Goal: Task Accomplishment & Management: Manage account settings

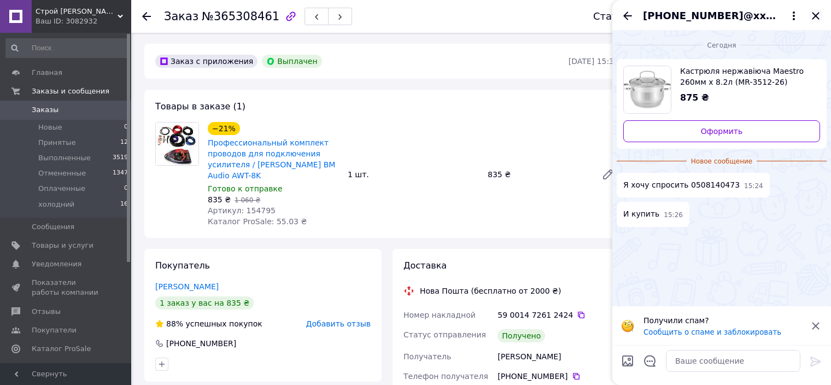
click at [815, 16] on icon "Закрыть" at bounding box center [815, 15] width 7 height 7
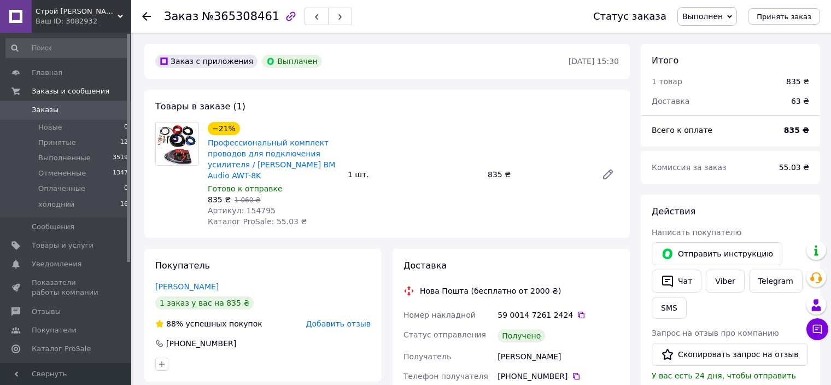
click at [41, 107] on span "Заказы" at bounding box center [45, 110] width 27 height 10
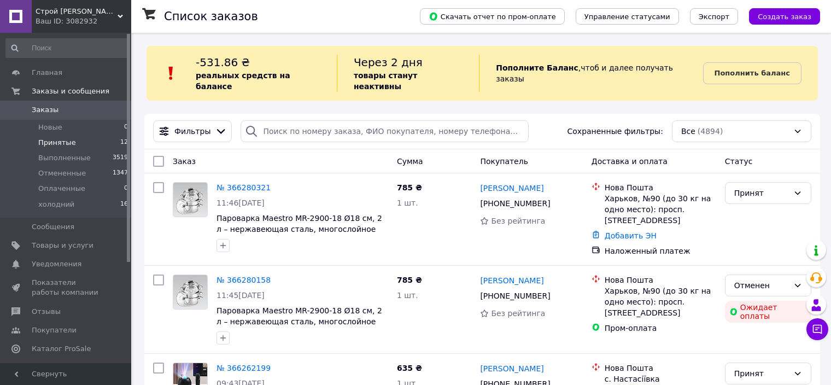
click at [56, 141] on span "Принятые" at bounding box center [57, 143] width 38 height 10
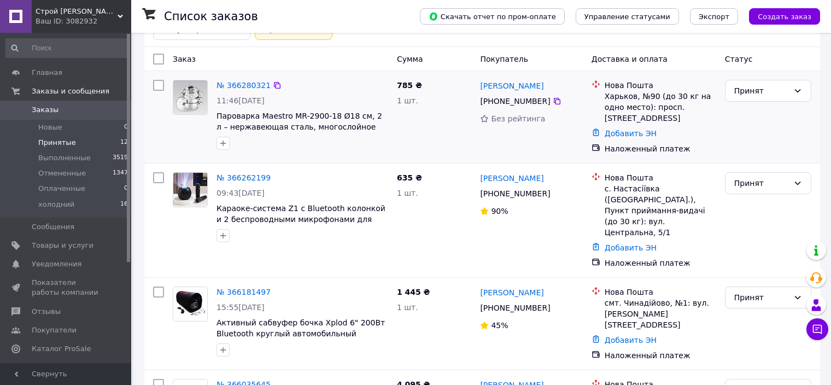
scroll to position [164, 0]
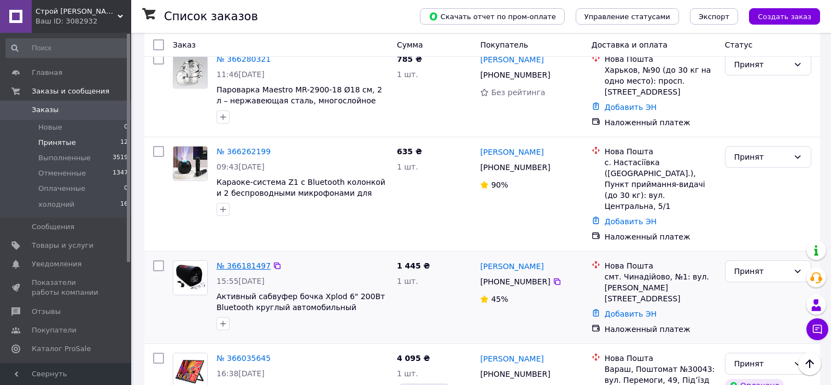
click at [251, 261] on link "№ 366181497" at bounding box center [243, 265] width 54 height 9
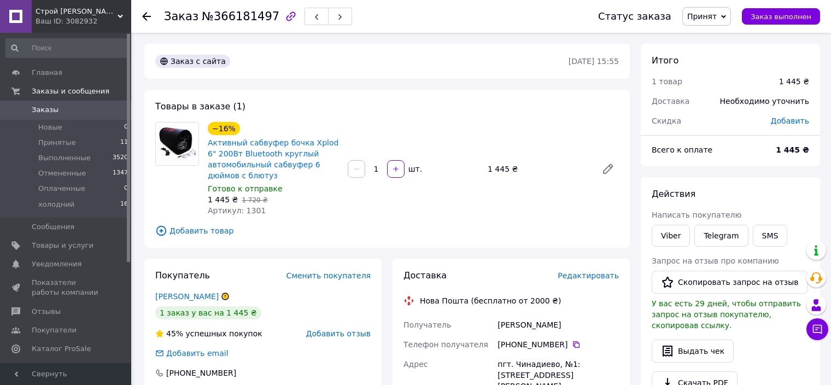
click at [166, 183] on div at bounding box center [177, 169] width 52 height 94
click at [572, 347] on icon at bounding box center [576, 344] width 9 height 9
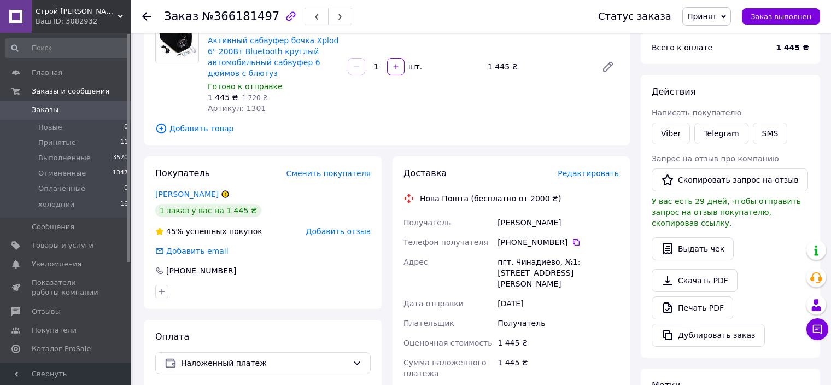
scroll to position [109, 0]
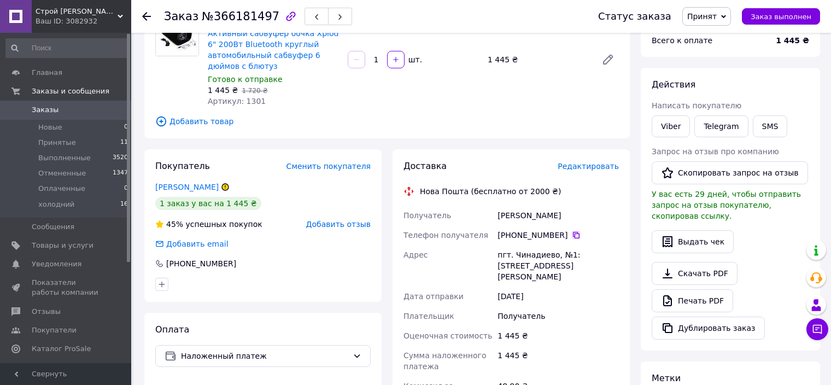
click at [572, 236] on icon at bounding box center [576, 235] width 9 height 9
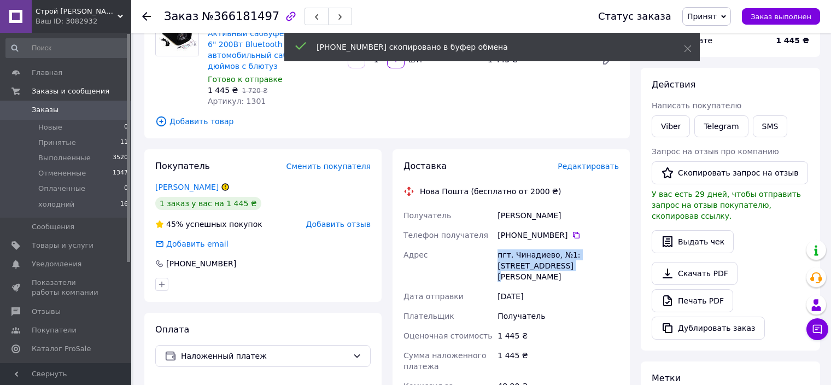
drag, startPoint x: 496, startPoint y: 254, endPoint x: 564, endPoint y: 263, distance: 68.4
click at [564, 263] on div "пгт. Чинадиево, №1: ул. Волошина, 61б" at bounding box center [558, 266] width 126 height 42
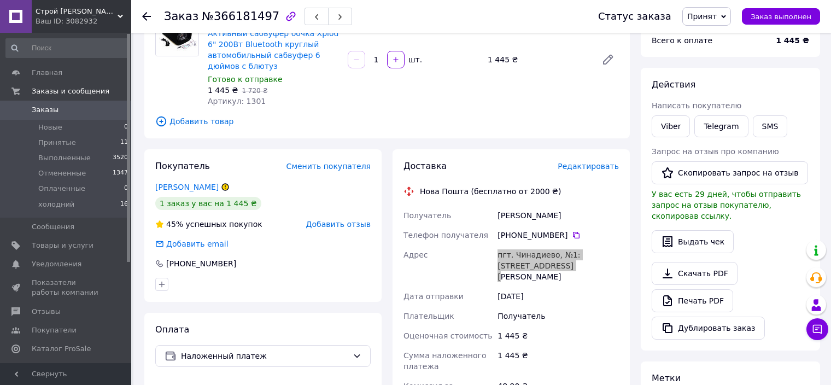
copy div "пгт. Чинадиево, №1: ул. Волошина, 61б"
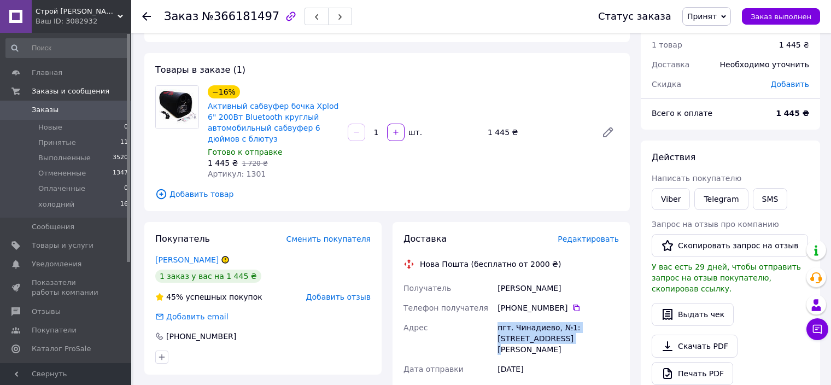
scroll to position [55, 0]
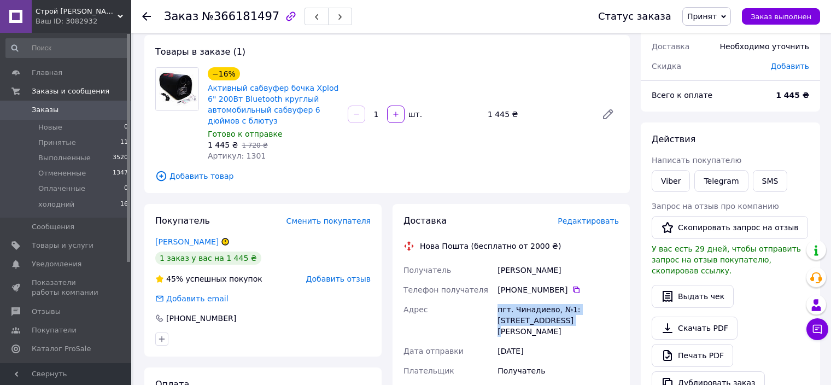
drag, startPoint x: 495, startPoint y: 269, endPoint x: 566, endPoint y: 271, distance: 71.1
click at [566, 271] on div "Данильчук Анна" at bounding box center [558, 270] width 126 height 20
copy div "Данильчук Анна"
click at [573, 290] on icon at bounding box center [576, 289] width 7 height 7
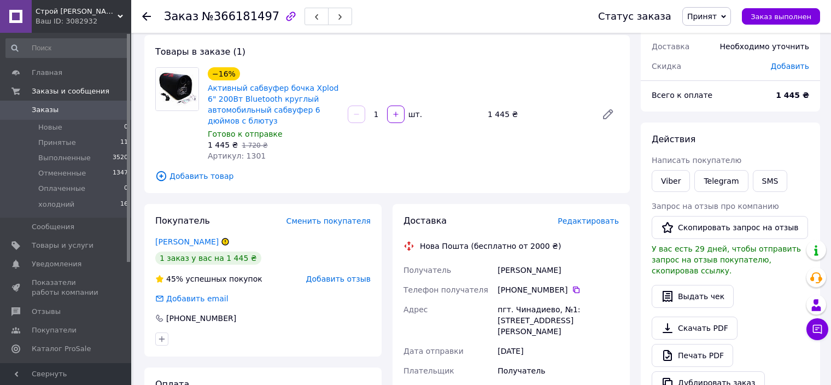
click at [51, 142] on span "Принятые" at bounding box center [57, 143] width 38 height 10
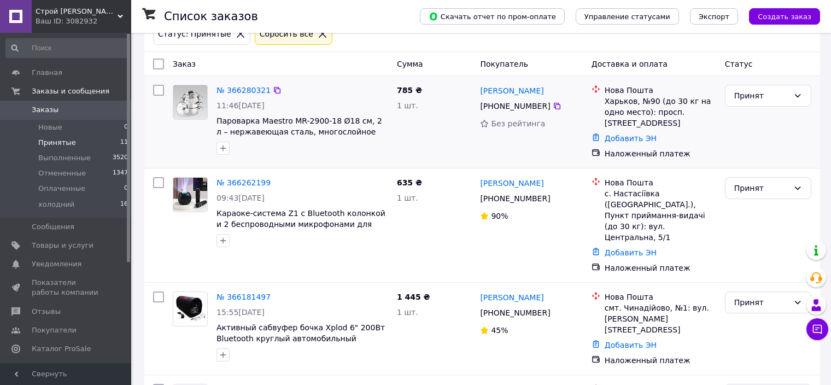
scroll to position [164, 0]
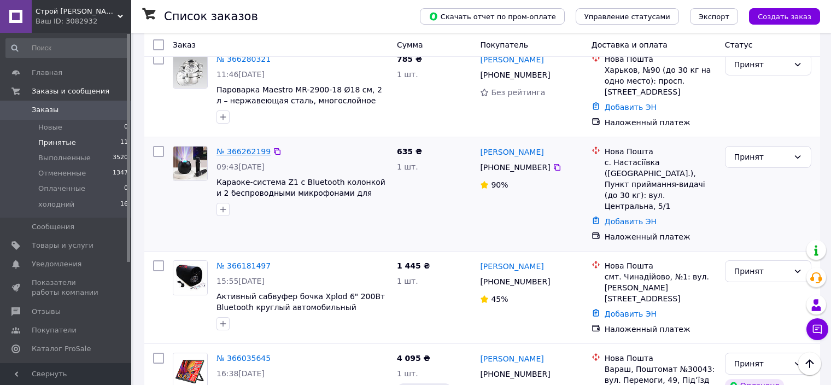
click at [246, 147] on link "№ 366262199" at bounding box center [243, 151] width 54 height 9
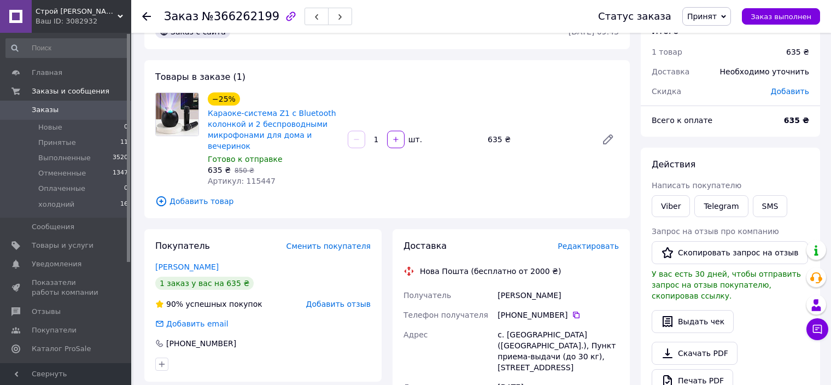
scroll to position [55, 0]
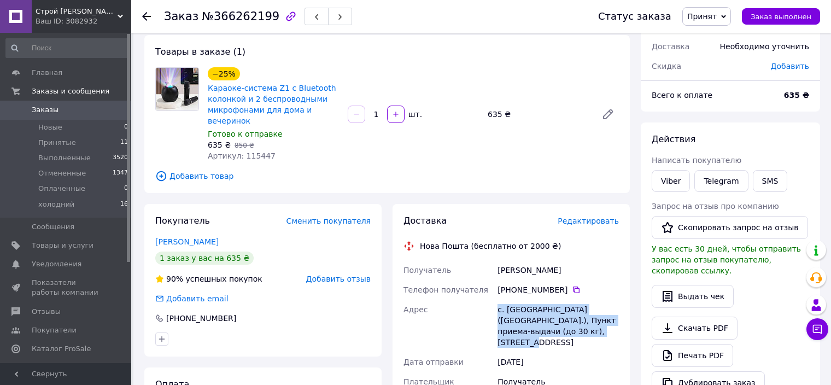
drag, startPoint x: 496, startPoint y: 312, endPoint x: 589, endPoint y: 330, distance: 94.7
click at [589, 330] on div "с. Настасиевка (Одесская обл.), Пункт приема-выдачи (до 30 кг), ул. Центральная…" at bounding box center [558, 326] width 126 height 52
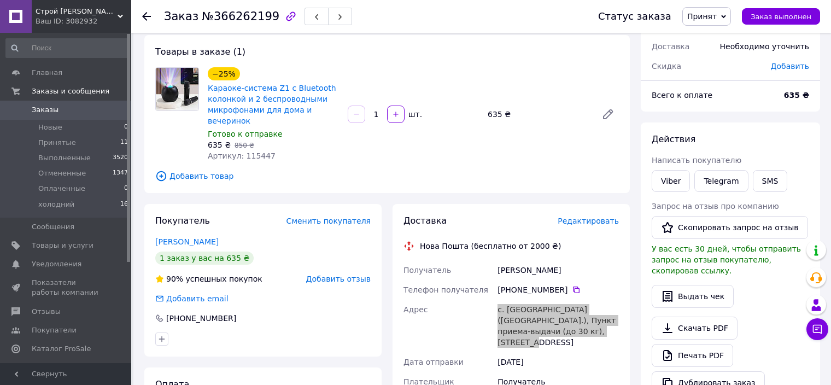
copy div "с. Настасиевка (Одесская обл.), Пункт приема-выдачи (до 30 кг), ул. Центральная…"
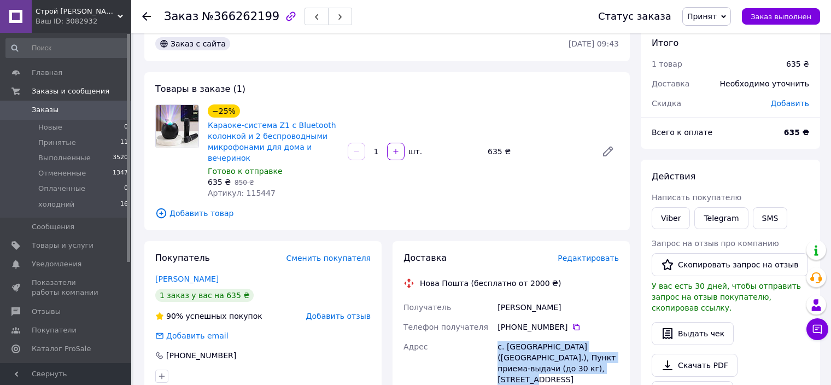
scroll to position [0, 0]
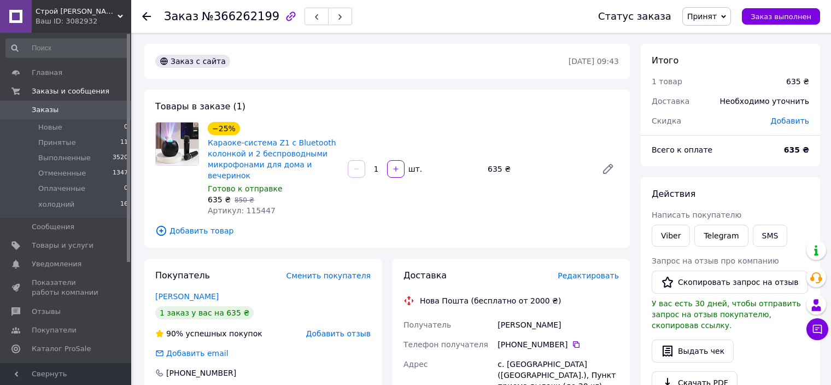
drag, startPoint x: 499, startPoint y: 326, endPoint x: 559, endPoint y: 329, distance: 60.7
copy div "Получатель Ірина Файчак"
click at [572, 342] on icon at bounding box center [576, 344] width 9 height 9
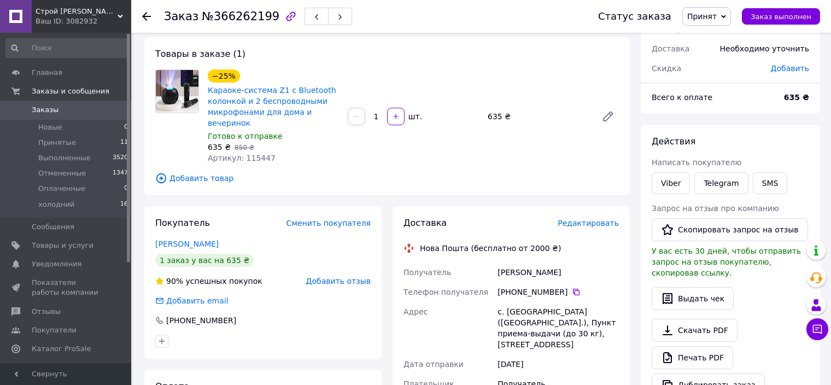
scroll to position [109, 0]
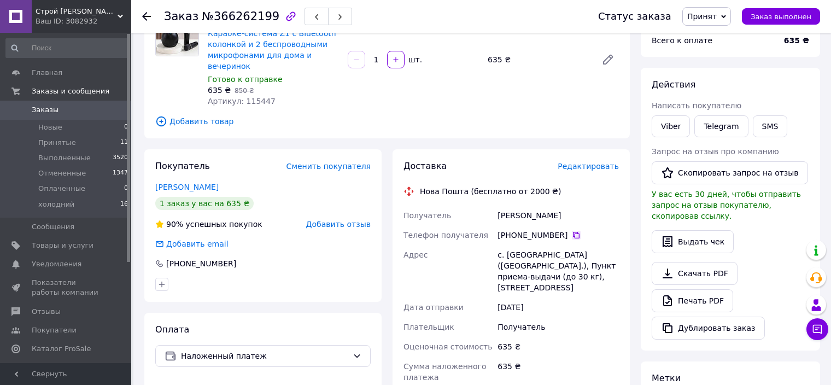
click at [573, 236] on icon at bounding box center [576, 235] width 7 height 7
click at [572, 233] on icon at bounding box center [576, 235] width 9 height 9
click at [49, 143] on span "Принятые" at bounding box center [57, 143] width 38 height 10
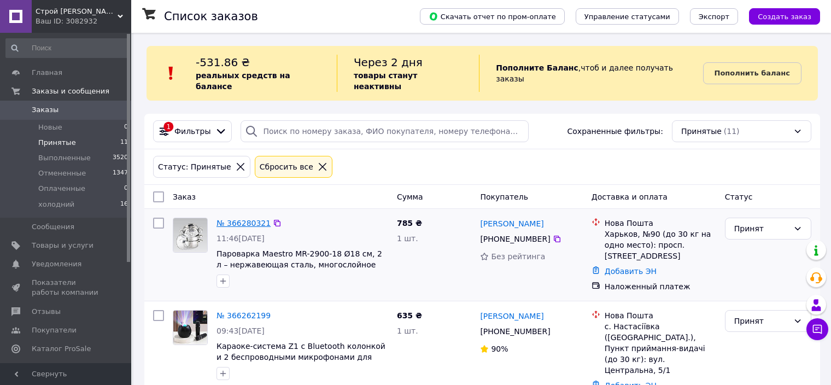
click at [235, 219] on link "№ 366280321" at bounding box center [243, 223] width 54 height 9
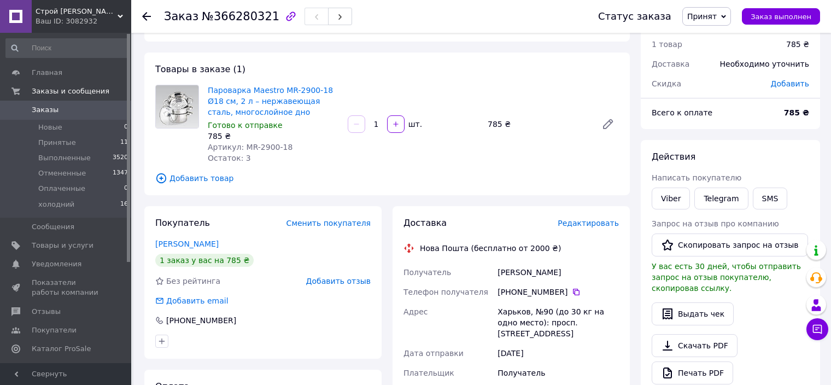
scroll to position [55, 0]
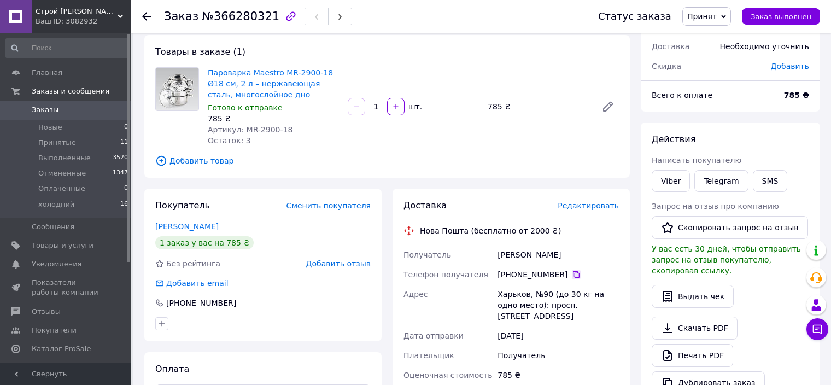
click at [572, 272] on icon at bounding box center [576, 274] width 9 height 9
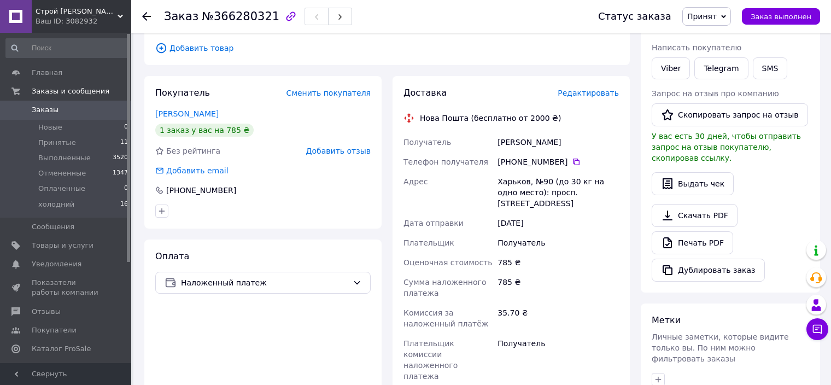
scroll to position [109, 0]
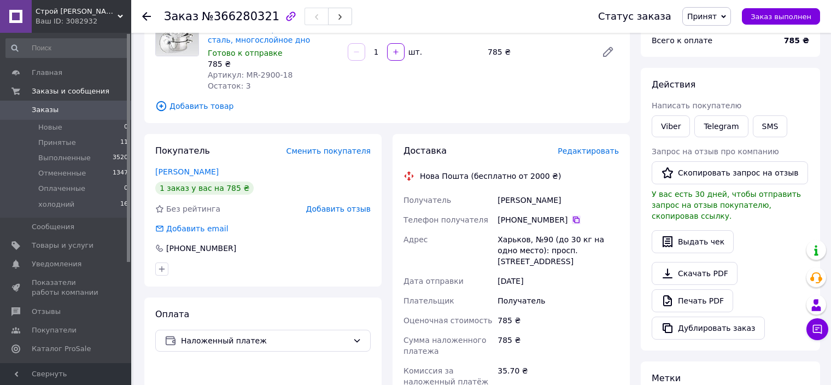
click at [573, 219] on icon at bounding box center [576, 219] width 7 height 7
click at [56, 137] on li "Принятые 11" at bounding box center [67, 142] width 134 height 15
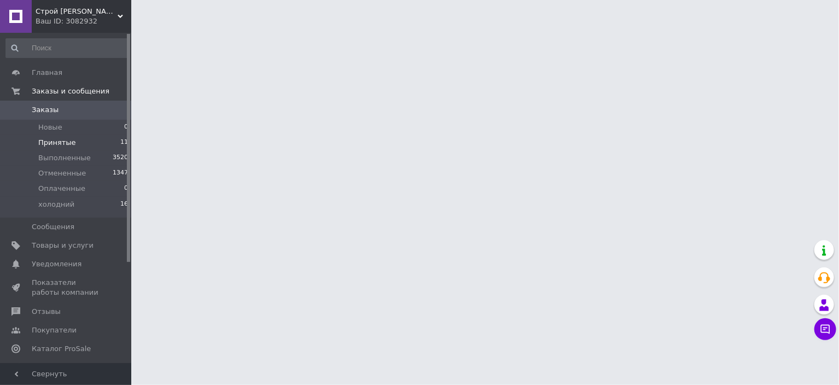
click at [54, 144] on span "Принятые" at bounding box center [57, 143] width 38 height 10
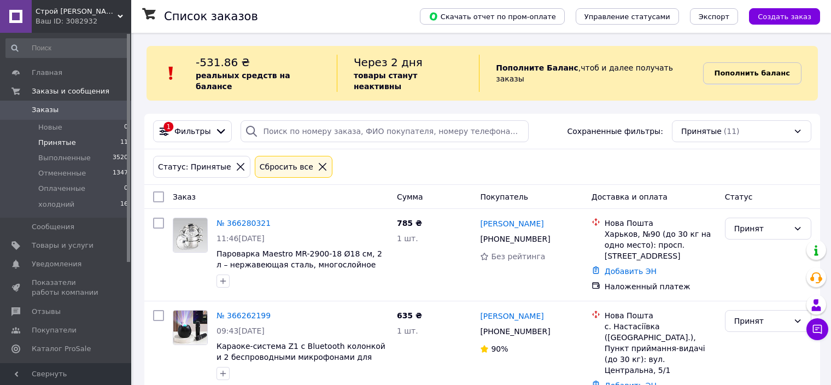
click at [746, 71] on b "Пополнить баланс" at bounding box center [752, 73] width 75 height 8
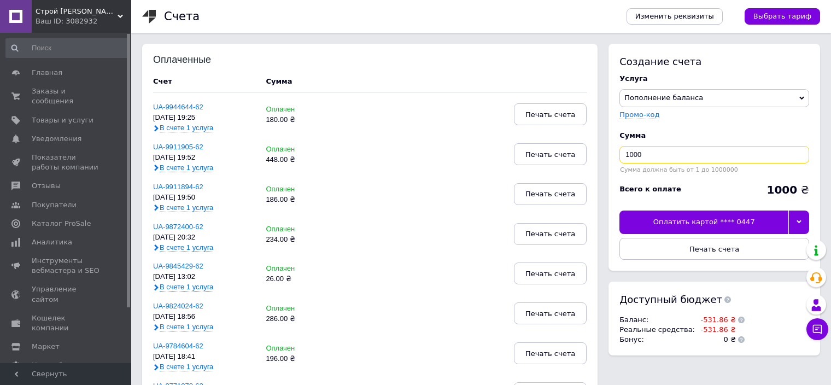
drag, startPoint x: 662, startPoint y: 153, endPoint x: 613, endPoint y: 151, distance: 48.7
click at [613, 151] on div "Создание счета Услуга Пополнение баланса Premium-дизайн Промо-код Сумма 1000 Су…" at bounding box center [714, 157] width 212 height 227
type input "532"
click at [801, 220] on icon at bounding box center [799, 221] width 5 height 5
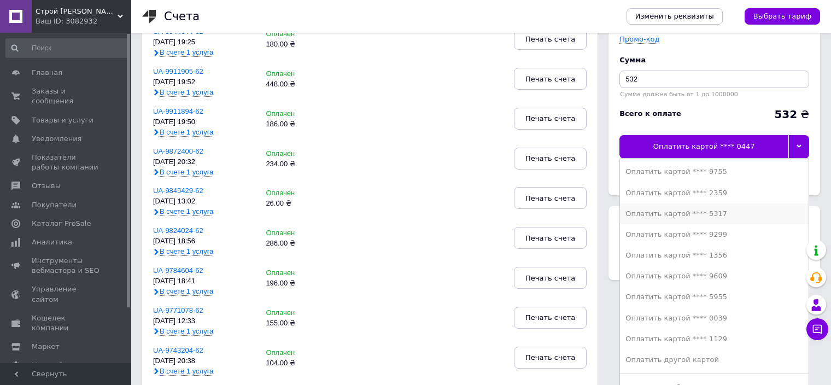
scroll to position [109, 0]
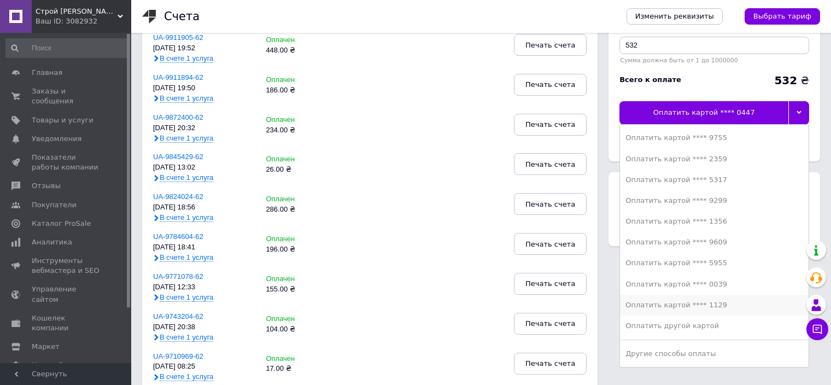
click at [692, 305] on div "Оплатить картой **** 1129" at bounding box center [714, 305] width 178 height 10
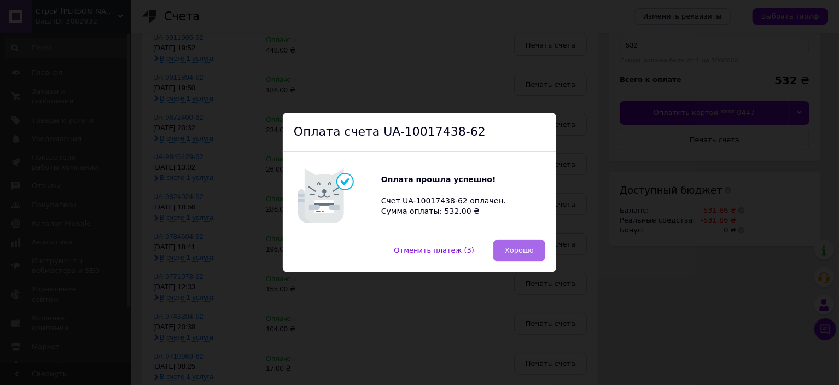
click at [529, 239] on button "Хорошо" at bounding box center [519, 250] width 52 height 22
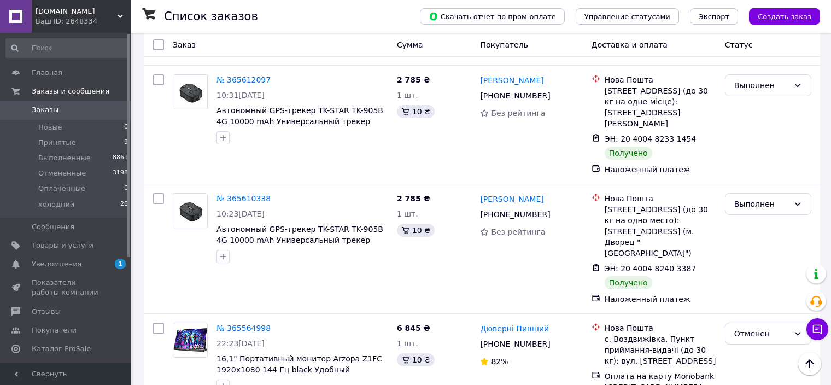
scroll to position [656, 0]
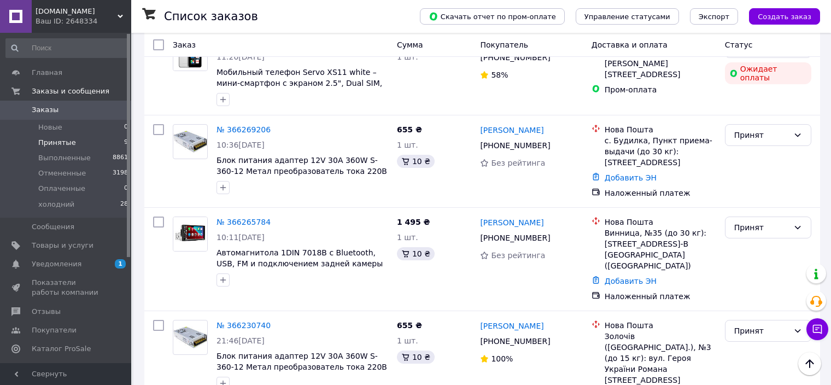
click at [46, 136] on li "Принятые 9" at bounding box center [67, 142] width 134 height 15
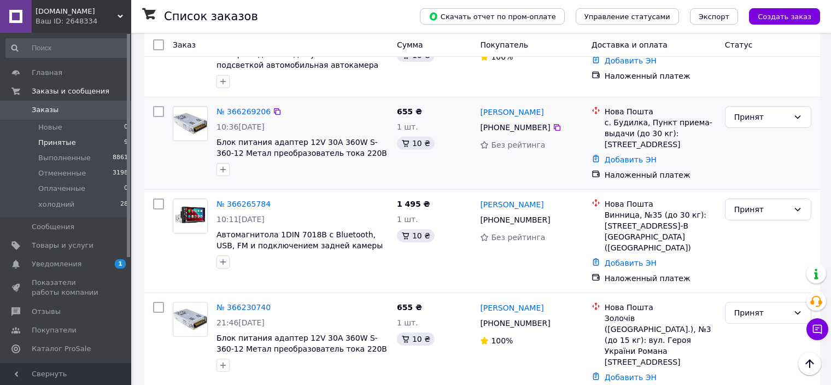
scroll to position [166, 0]
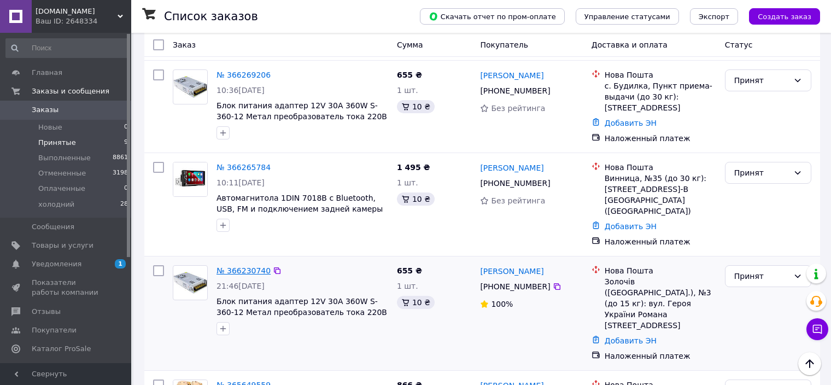
click at [248, 266] on link "№ 366230740" at bounding box center [243, 270] width 54 height 9
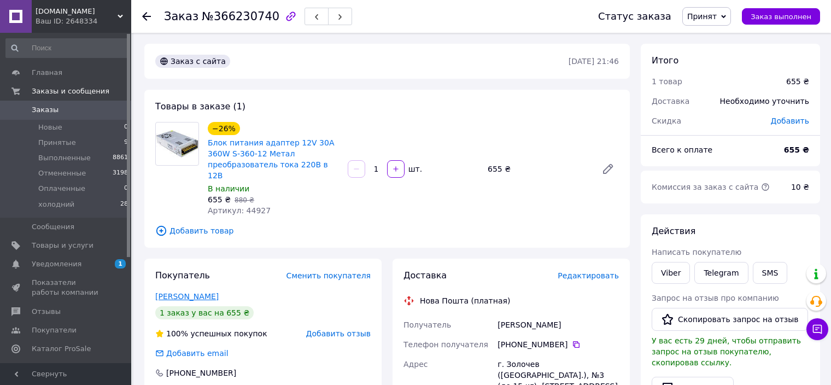
click at [198, 292] on link "Мединський Зіновій" at bounding box center [186, 296] width 63 height 9
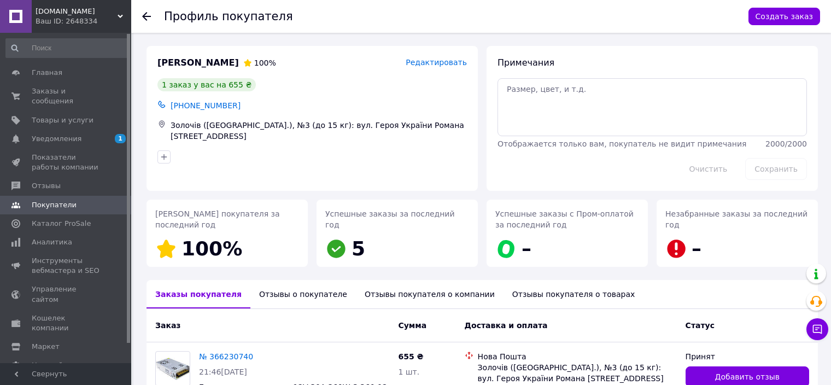
click at [295, 292] on div "Отзывы о покупателе" at bounding box center [303, 294] width 106 height 28
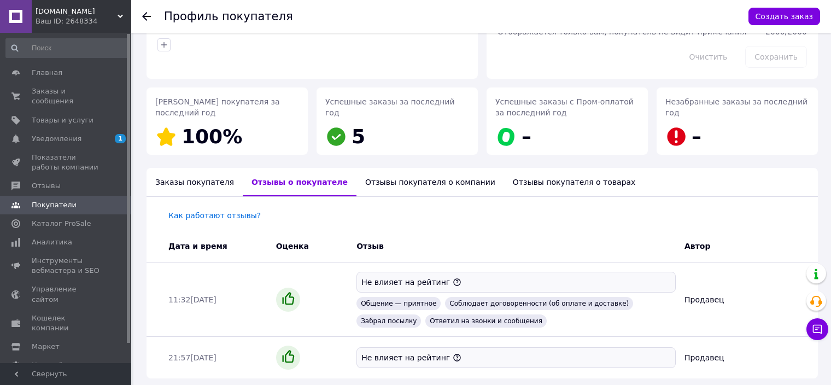
scroll to position [153, 0]
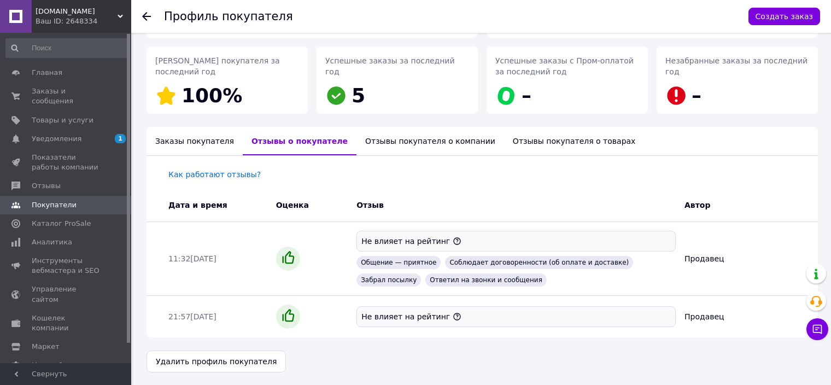
click at [144, 16] on use at bounding box center [146, 16] width 9 height 9
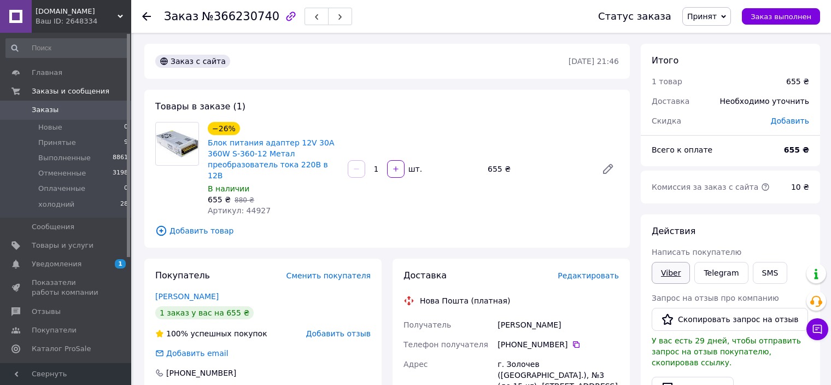
click at [675, 273] on link "Viber" at bounding box center [671, 273] width 38 height 22
click at [715, 276] on link "Telegram" at bounding box center [721, 273] width 54 height 22
click at [673, 272] on link "Viber" at bounding box center [671, 273] width 38 height 22
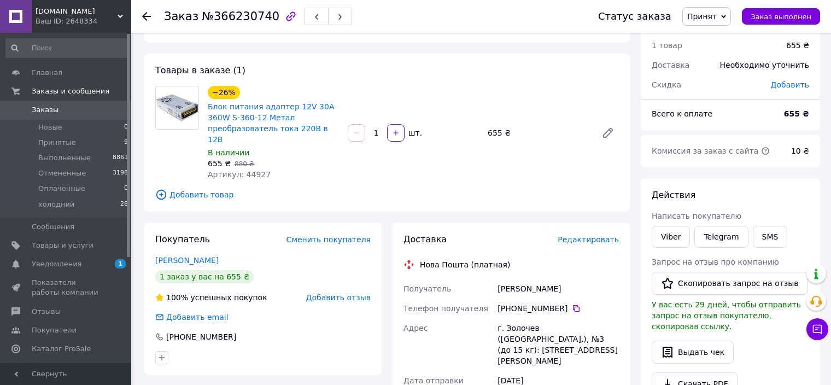
scroll to position [109, 0]
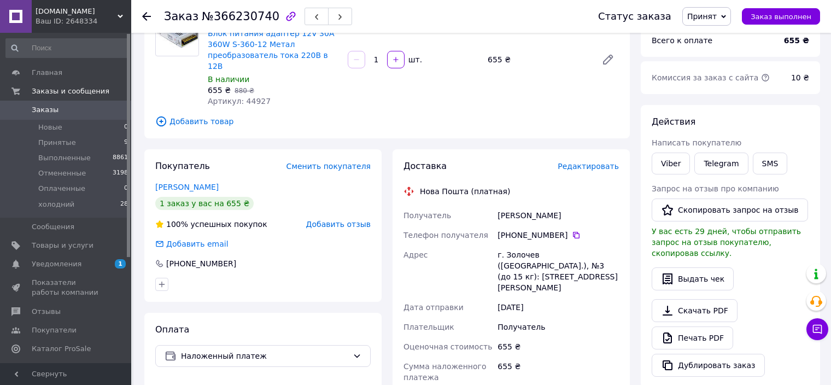
drag, startPoint x: 496, startPoint y: 243, endPoint x: 570, endPoint y: 265, distance: 77.3
click at [570, 265] on div "г. Золочев (Львовская обл.), №3 (до 15 кг): ул.Героя Украины Романа Шухевича, 7" at bounding box center [558, 271] width 126 height 52
copy div "г. Золочев (Львовская обл.), №3 (до 15 кг): ул.Героя Украины Романа Шухевича, 7"
click at [560, 317] on div "Получатель" at bounding box center [558, 327] width 126 height 20
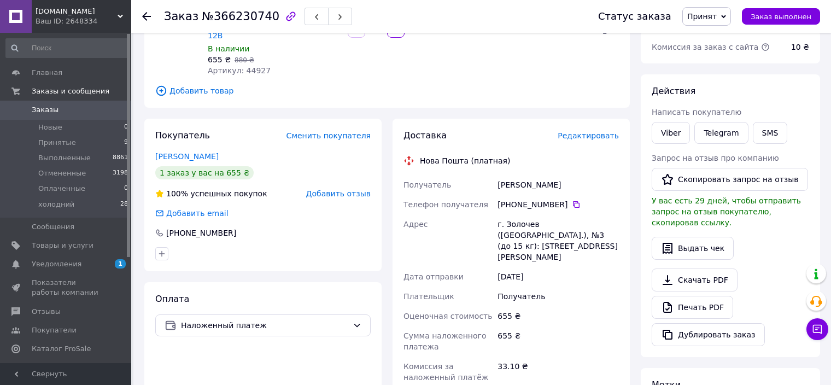
scroll to position [164, 0]
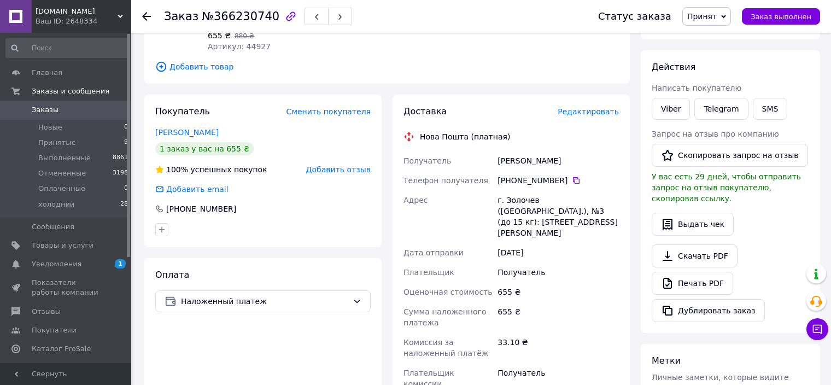
drag, startPoint x: 496, startPoint y: 146, endPoint x: 578, endPoint y: 150, distance: 82.1
click at [578, 151] on div "Мединський Зіновій" at bounding box center [558, 161] width 126 height 20
copy div "Мединський Зіновій"
click at [385, 309] on div "Покупатель Сменить покупателя Мединський Зіновій 1 заказ у вас на 655 ₴ 100% ус…" at bounding box center [263, 313] width 248 height 437
click at [572, 176] on icon at bounding box center [576, 180] width 9 height 9
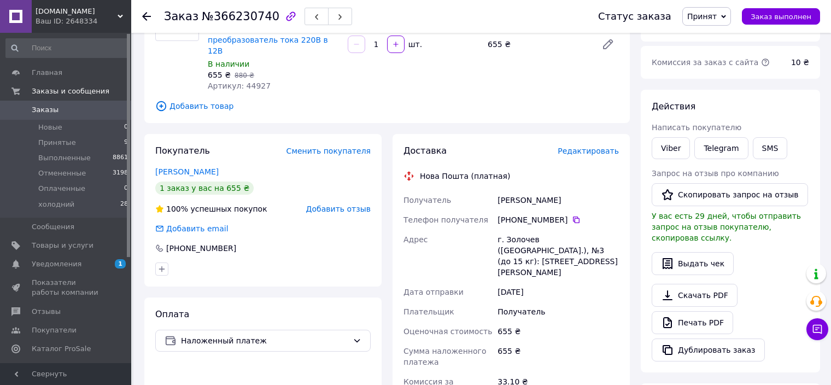
scroll to position [109, 0]
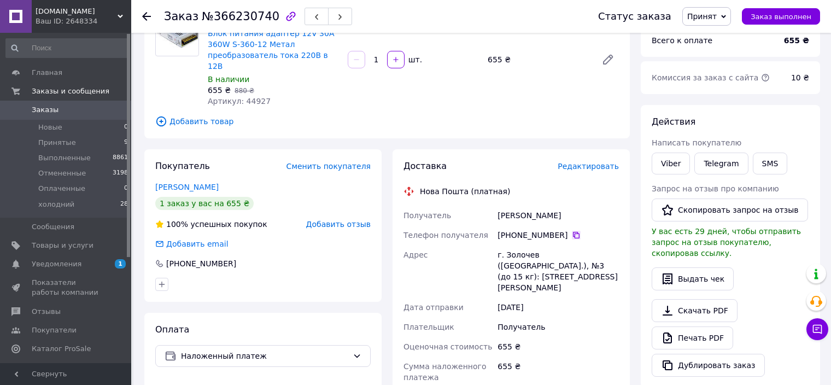
click at [572, 231] on icon at bounding box center [576, 235] width 9 height 9
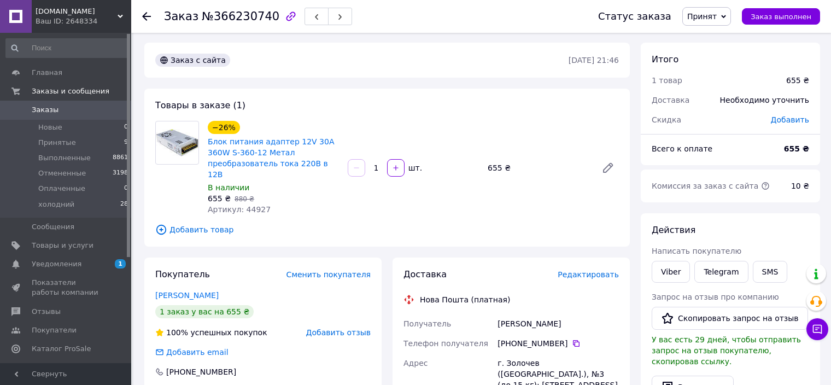
scroll to position [0, 0]
click at [144, 198] on div "Товары в заказе (1) −26% Блок питания адаптер 12V 30A 360W S-360-12 Метал преоб…" at bounding box center [386, 169] width 485 height 158
click at [48, 141] on span "Принятые" at bounding box center [57, 143] width 38 height 10
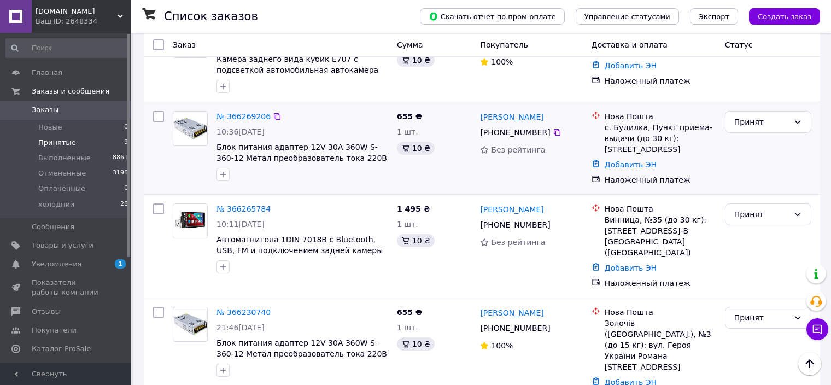
scroll to position [109, 0]
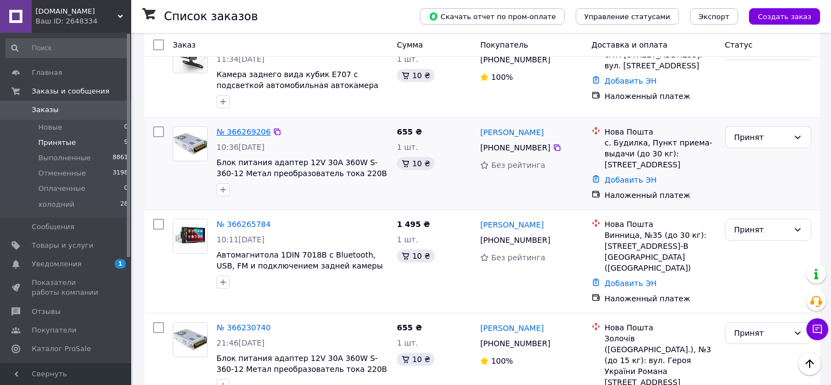
click at [241, 131] on link "№ 366269206" at bounding box center [243, 131] width 54 height 9
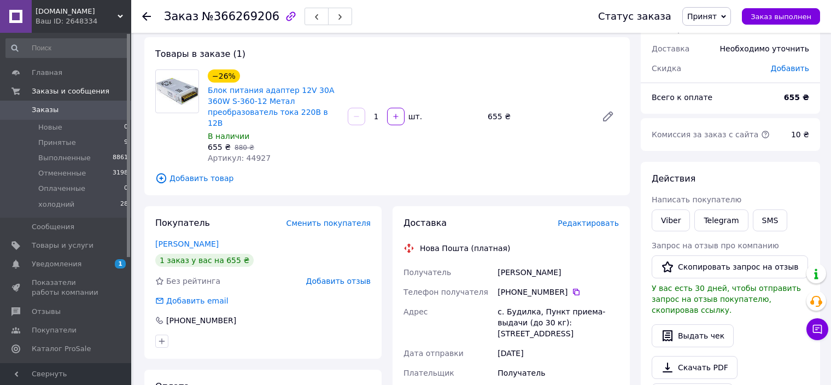
scroll to position [55, 0]
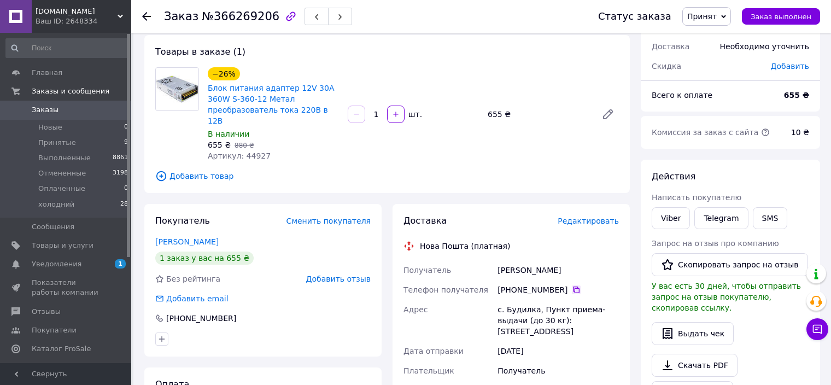
click at [572, 285] on icon at bounding box center [576, 289] width 9 height 9
drag, startPoint x: 495, startPoint y: 298, endPoint x: 615, endPoint y: 310, distance: 120.8
click at [615, 310] on div "Получатель Сагайдак Алла Телефон получателя +380 50 574 50 51   Адрес с. Будилк…" at bounding box center [511, 387] width 220 height 254
copy div "Адрес с. Будилка, Пункт приема-выдачи (до 30 кг): ул. Центральная, 89в"
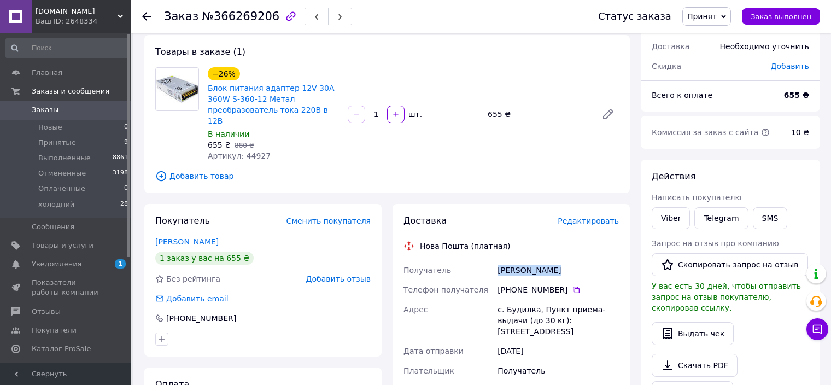
drag, startPoint x: 506, startPoint y: 256, endPoint x: 559, endPoint y: 259, distance: 53.1
click at [559, 260] on div "Сагайдак Алла" at bounding box center [558, 270] width 126 height 20
copy div "Сагайдак Алла"
click at [572, 285] on icon at bounding box center [576, 289] width 9 height 9
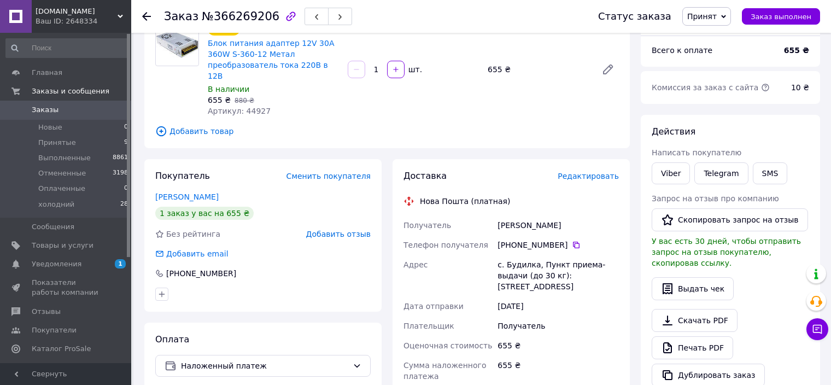
scroll to position [164, 0]
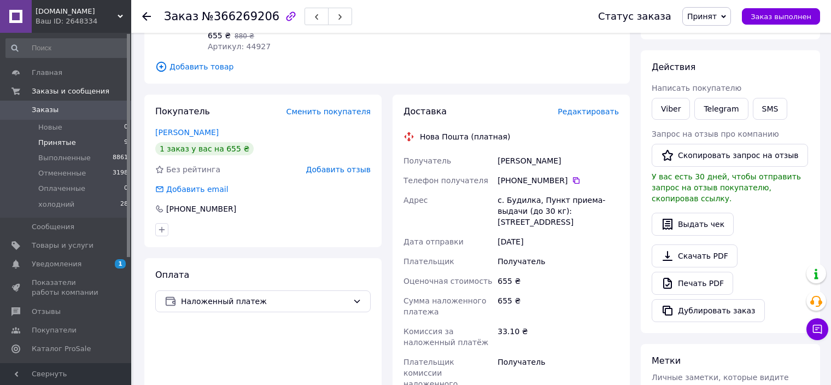
click at [53, 146] on span "Принятые" at bounding box center [57, 143] width 38 height 10
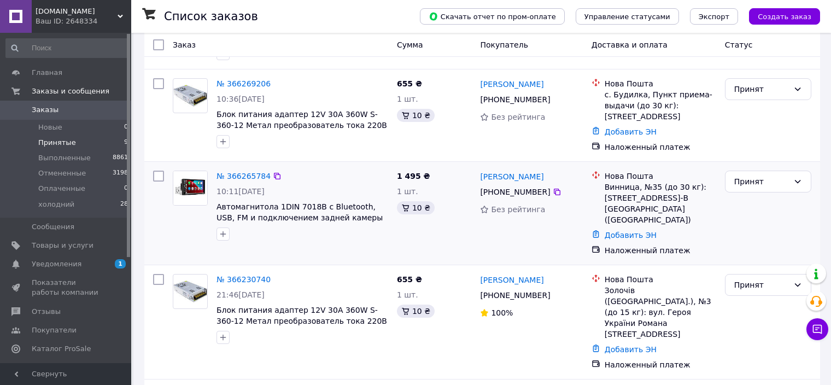
scroll to position [164, 0]
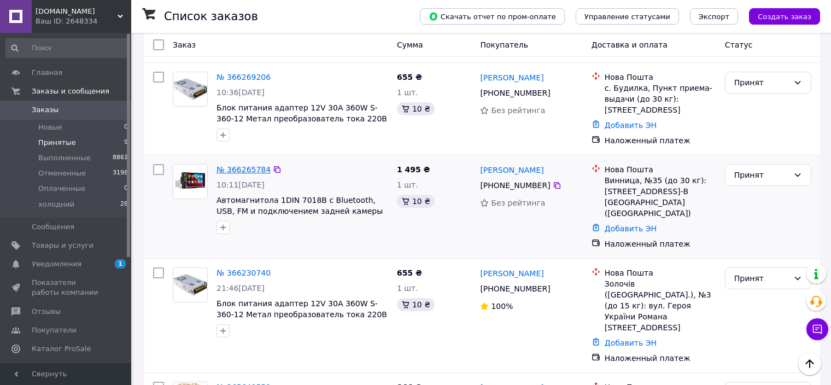
click at [235, 171] on link "№ 366265784" at bounding box center [243, 169] width 54 height 9
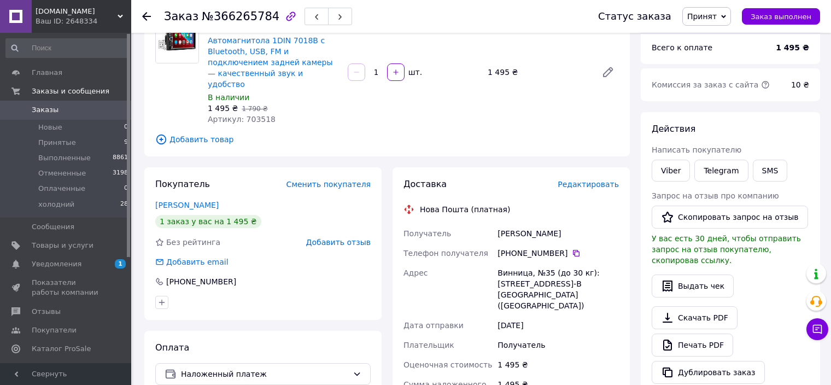
scroll to position [109, 0]
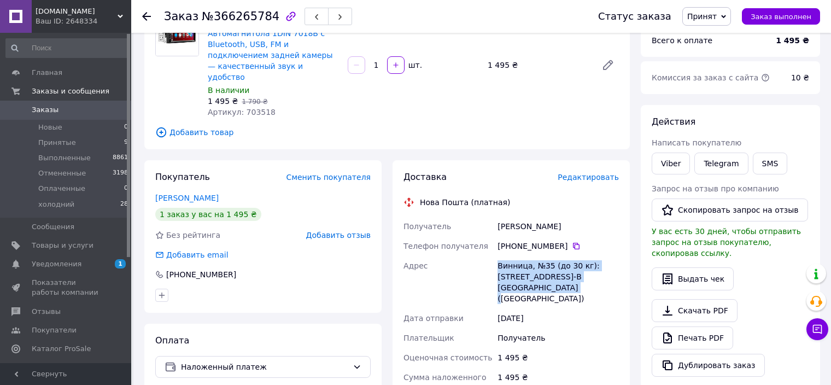
drag, startPoint x: 496, startPoint y: 255, endPoint x: 540, endPoint y: 278, distance: 49.4
click at [540, 278] on div "Винница, №35 (до 30 кг): [STREET_ADDRESS]-В [GEOGRAPHIC_DATA] ([GEOGRAPHIC_DATA…" at bounding box center [558, 282] width 126 height 52
copy div "Винница, №35 (до 30 кг): [STREET_ADDRESS]-В [GEOGRAPHIC_DATA] ([GEOGRAPHIC_DATA…"
click at [389, 318] on div "Доставка Редактировать Нова Пошта (платная) Получатель Григоренко Денис Телефон…" at bounding box center [511, 378] width 248 height 437
drag, startPoint x: 496, startPoint y: 216, endPoint x: 579, endPoint y: 219, distance: 83.1
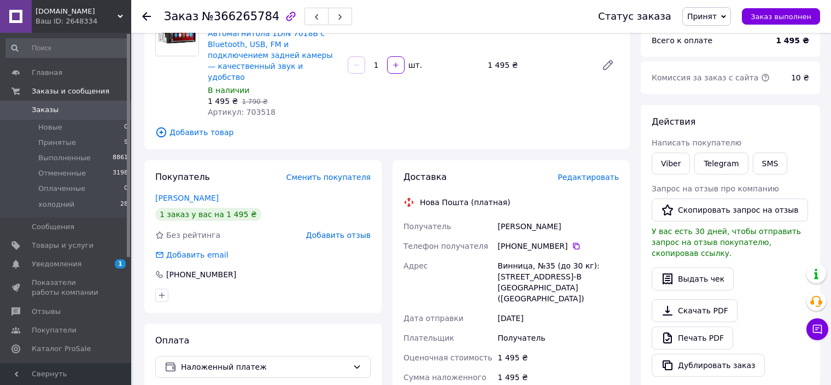
click at [579, 219] on div "Григоренко Денис" at bounding box center [558, 226] width 126 height 20
copy div "Григоренко Денис"
click at [386, 324] on div "Покупатель Сменить покупателя Григоренко Денис 1 заказ у вас на 1 495 ₴ Без рей…" at bounding box center [263, 378] width 248 height 437
click at [573, 243] on icon at bounding box center [576, 246] width 7 height 7
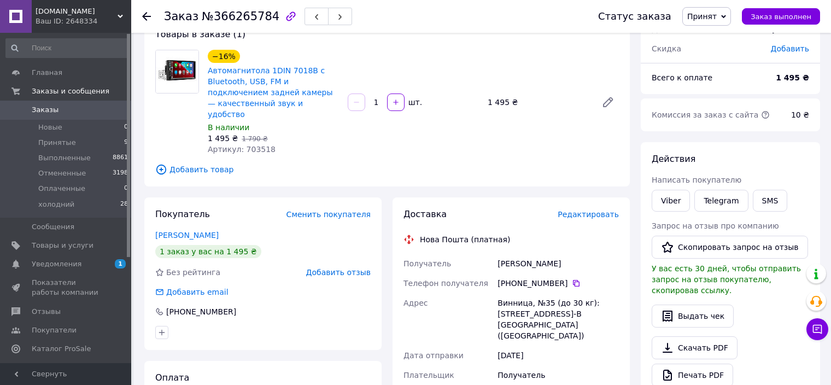
scroll to position [0, 0]
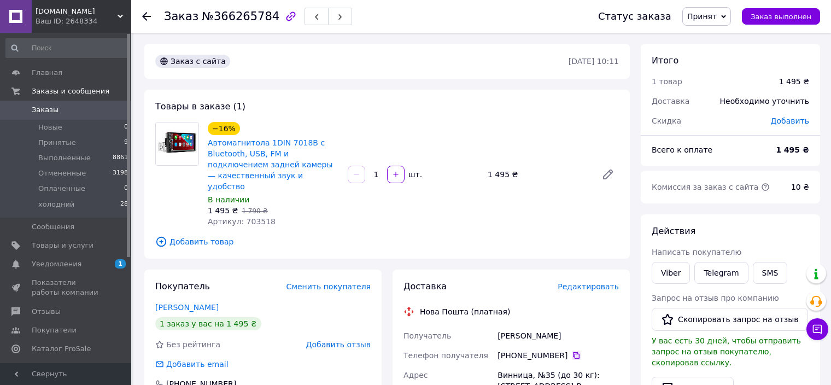
click at [573, 352] on icon at bounding box center [576, 355] width 7 height 7
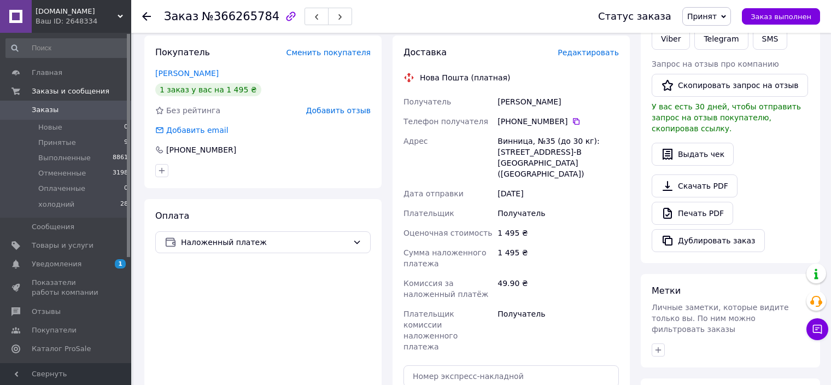
scroll to position [219, 0]
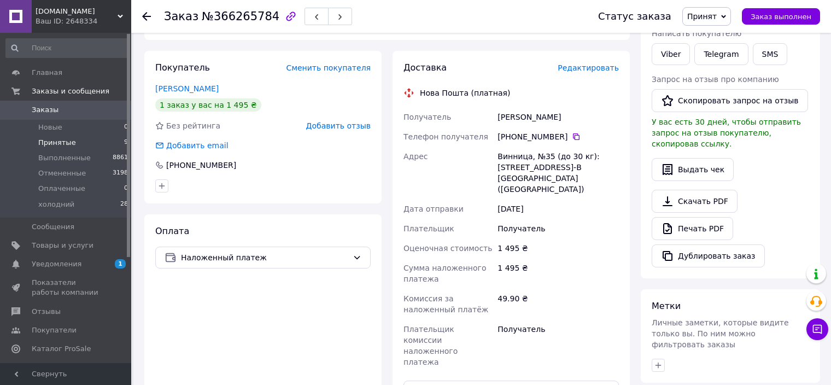
click at [52, 144] on span "Принятые" at bounding box center [57, 143] width 38 height 10
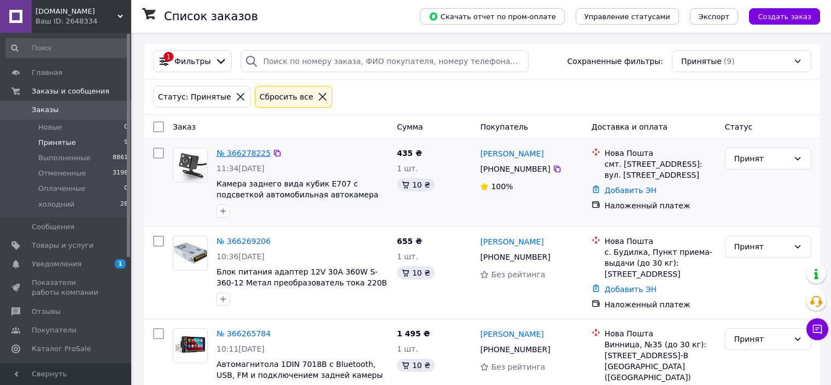
click at [231, 154] on link "№ 366278225" at bounding box center [243, 153] width 54 height 9
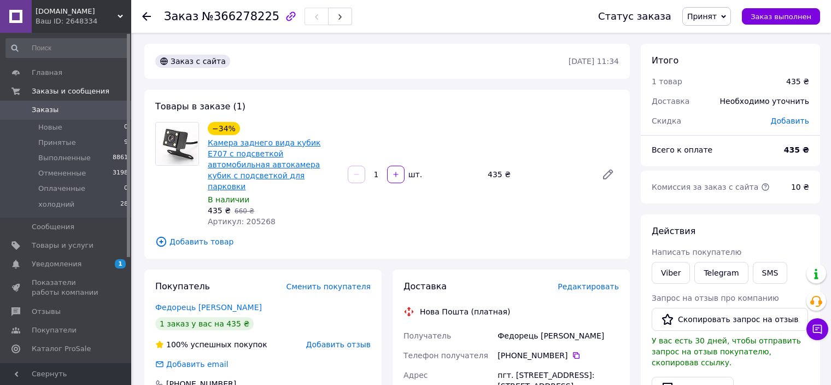
click at [257, 144] on link "Камера заднего вида кубик Е707 с подсветкой автомобильная автокамера кубик с по…" at bounding box center [264, 164] width 113 height 52
click at [381, 329] on div "Покупатель Сменить покупателя Федорець Валентин 1 заказ у вас на 435 ₴ 100% усп…" at bounding box center [262, 346] width 237 height 153
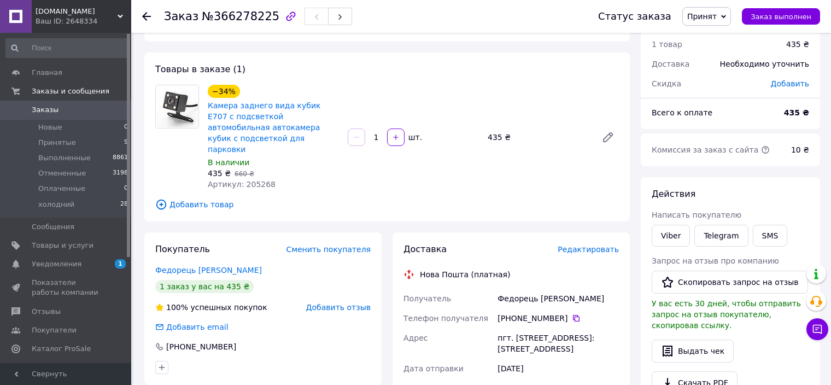
scroll to position [55, 0]
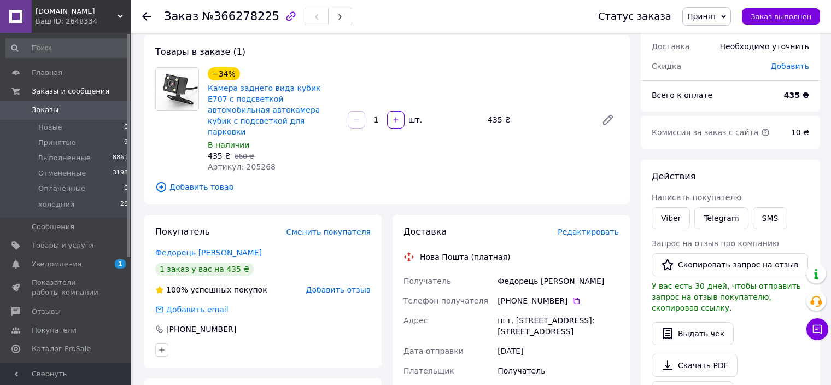
drag, startPoint x: 489, startPoint y: 309, endPoint x: 570, endPoint y: 324, distance: 81.6
copy div "Адрес пгт. Красятичи, №1: ул. Воздвиженская, 61"
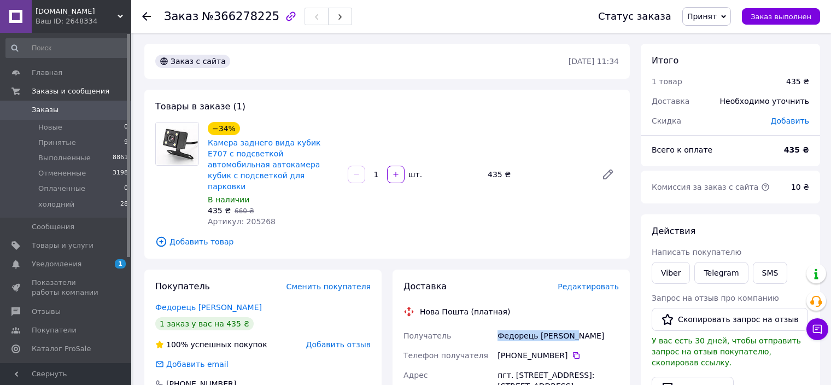
drag, startPoint x: 497, startPoint y: 325, endPoint x: 577, endPoint y: 330, distance: 80.0
click at [577, 330] on div "Федорець Валентин" at bounding box center [558, 336] width 126 height 20
copy div "Федорець Валентин"
drag, startPoint x: 511, startPoint y: 347, endPoint x: 561, endPoint y: 341, distance: 51.3
click at [561, 350] on div "[PHONE_NUMBER]" at bounding box center [557, 355] width 121 height 11
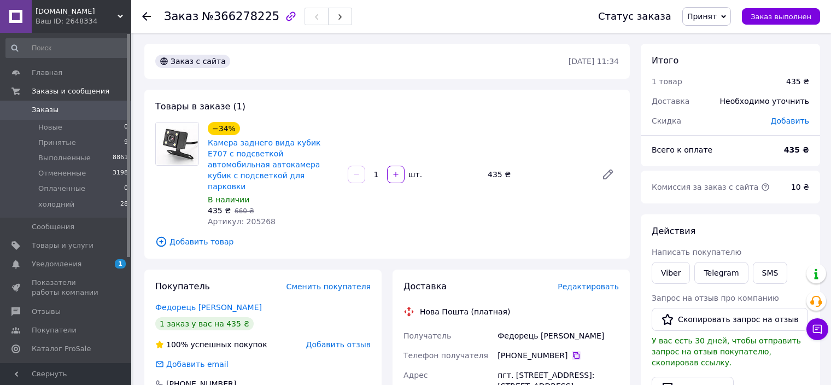
click at [572, 351] on icon at bounding box center [576, 355] width 9 height 9
click at [573, 352] on icon at bounding box center [576, 355] width 7 height 7
click at [102, 14] on span "[DOMAIN_NAME]" at bounding box center [77, 12] width 82 height 10
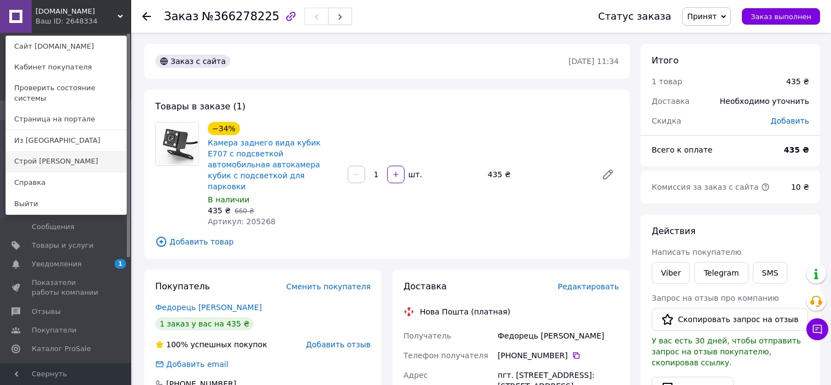
click at [49, 151] on link "Строй [PERSON_NAME]" at bounding box center [66, 161] width 120 height 21
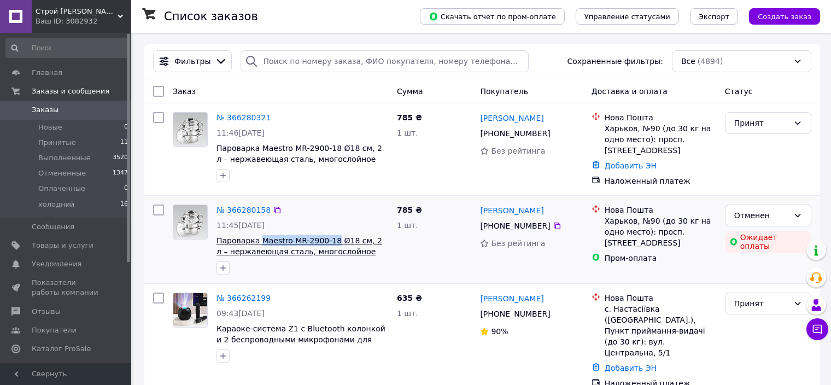
drag, startPoint x: 257, startPoint y: 240, endPoint x: 330, endPoint y: 242, distance: 72.2
copy span "Maestro MR-2900-18"
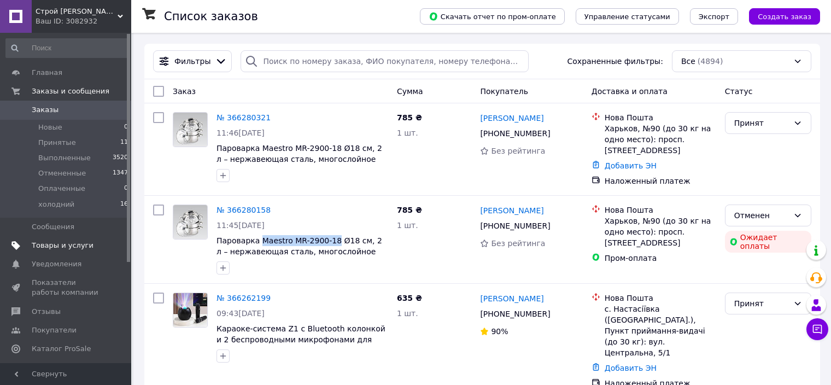
click at [46, 244] on span "Товары и услуги" at bounding box center [63, 246] width 62 height 10
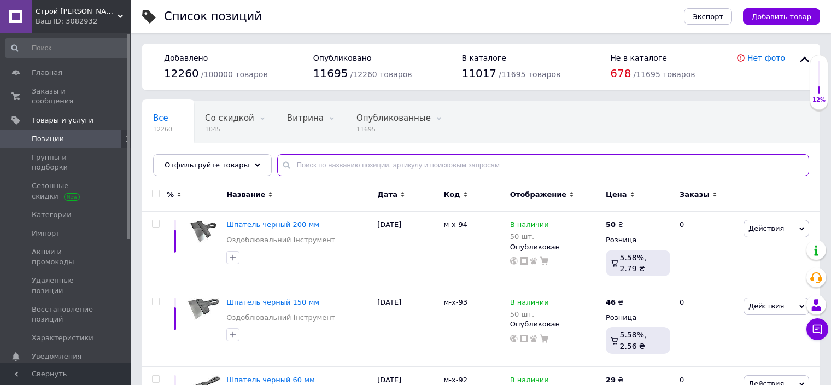
paste input "Maestro MR-2900-18"
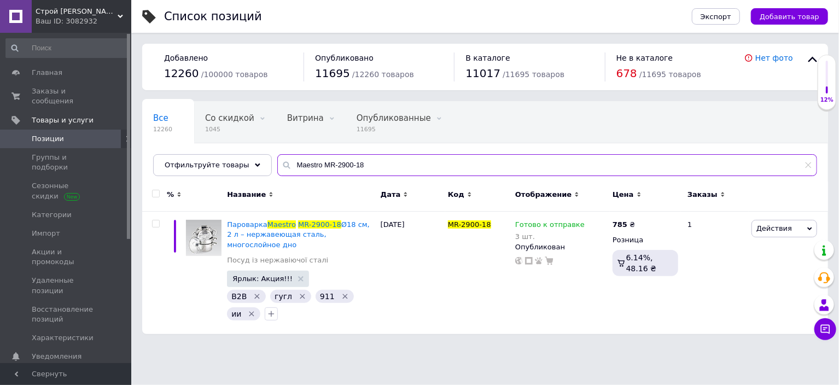
type input "Maestro MR-2900-18"
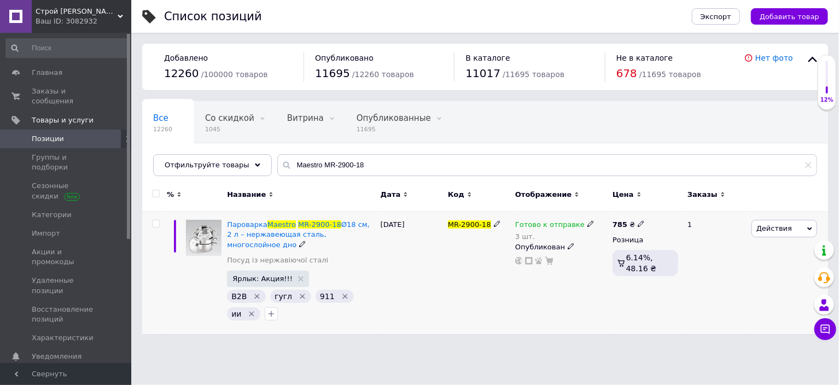
click at [625, 223] on div "785 ₴" at bounding box center [628, 225] width 32 height 10
drag, startPoint x: 669, startPoint y: 213, endPoint x: 655, endPoint y: 210, distance: 13.3
click at [655, 210] on input "785" at bounding box center [691, 212] width 83 height 22
type input "1000"
click at [576, 282] on div "Готово к отправке 3 шт. Опубликован" at bounding box center [560, 273] width 97 height 122
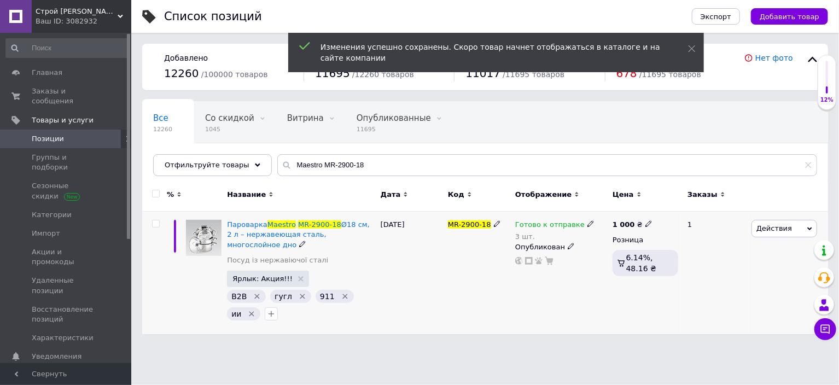
click at [787, 224] on span "Действия" at bounding box center [774, 228] width 36 height 8
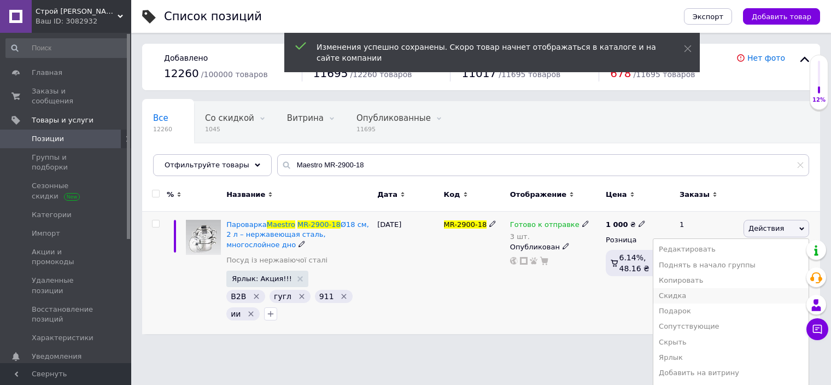
click at [704, 296] on li "Скидка" at bounding box center [730, 295] width 155 height 15
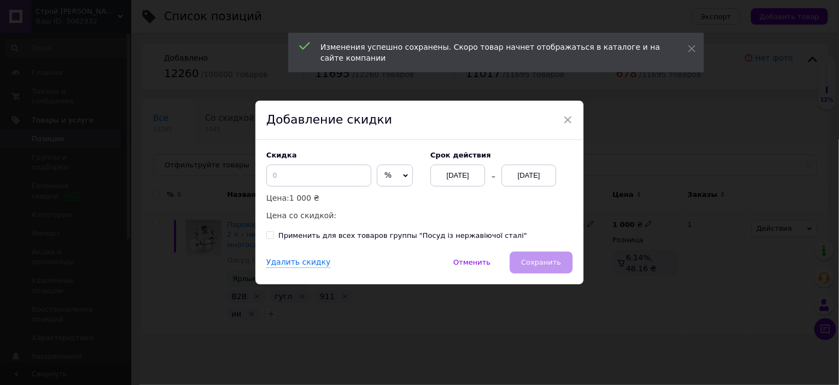
click at [388, 172] on span "%" at bounding box center [395, 176] width 36 height 22
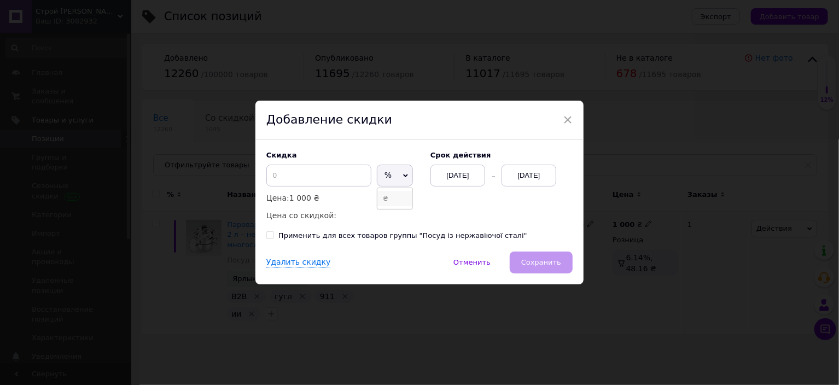
click at [384, 197] on li "₴" at bounding box center [394, 198] width 35 height 15
click at [318, 177] on input at bounding box center [318, 176] width 105 height 22
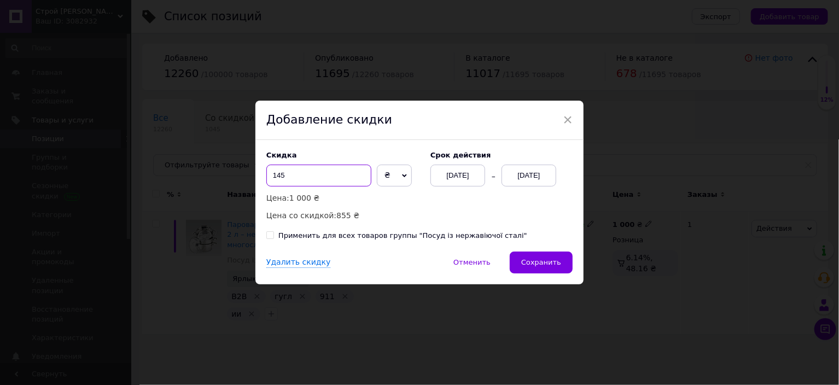
type input "145"
click at [528, 178] on div "[DATE]" at bounding box center [528, 176] width 55 height 22
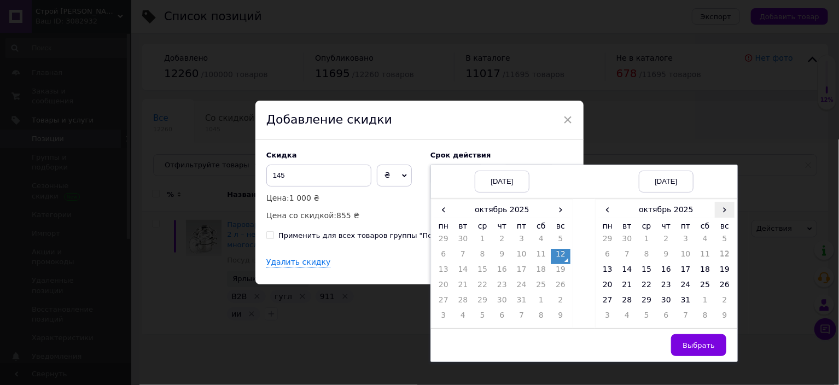
click at [721, 206] on span "›" at bounding box center [725, 210] width 20 height 16
click at [651, 298] on td "26" at bounding box center [646, 302] width 20 height 15
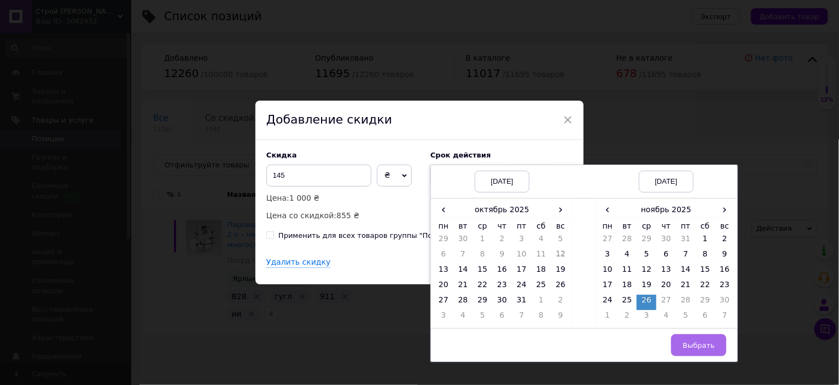
click at [696, 335] on button "Выбрать" at bounding box center [698, 345] width 55 height 22
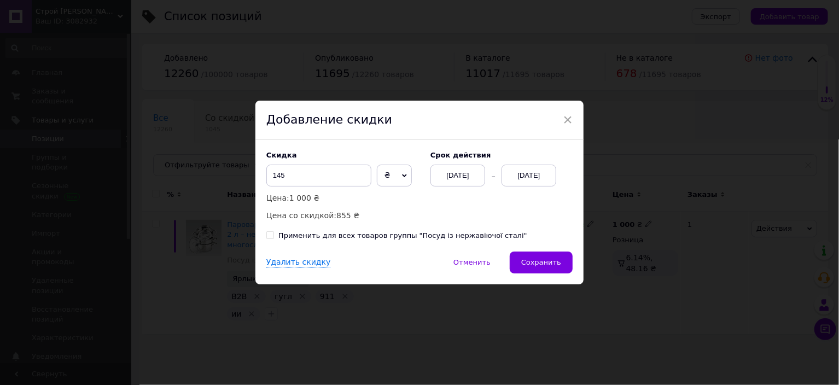
click at [561, 260] on button "Сохранить" at bounding box center [541, 262] width 63 height 22
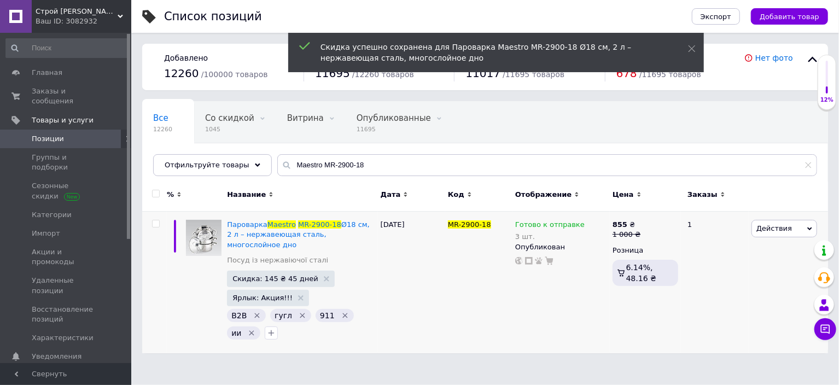
click at [72, 14] on span "Строй [PERSON_NAME]" at bounding box center [77, 12] width 82 height 10
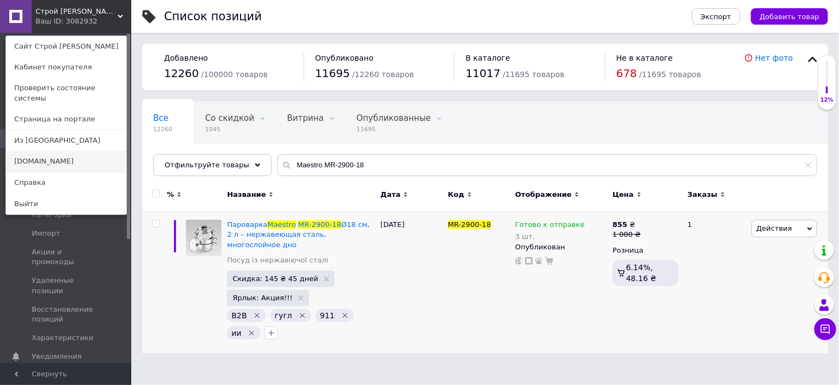
click at [39, 151] on link "[DOMAIN_NAME]" at bounding box center [66, 161] width 120 height 21
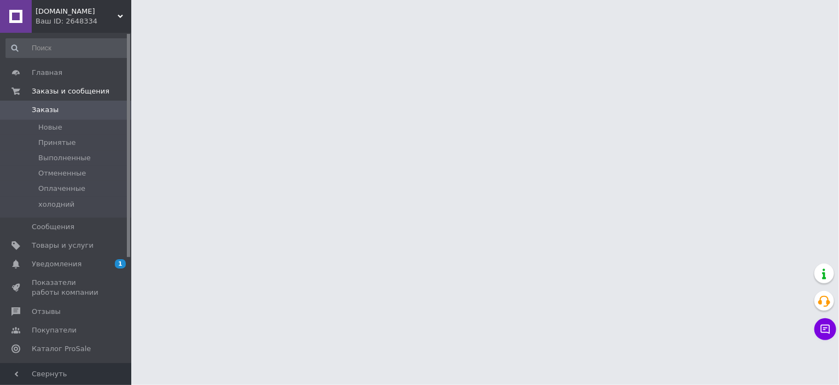
click at [65, 262] on span "Уведомления" at bounding box center [57, 264] width 50 height 10
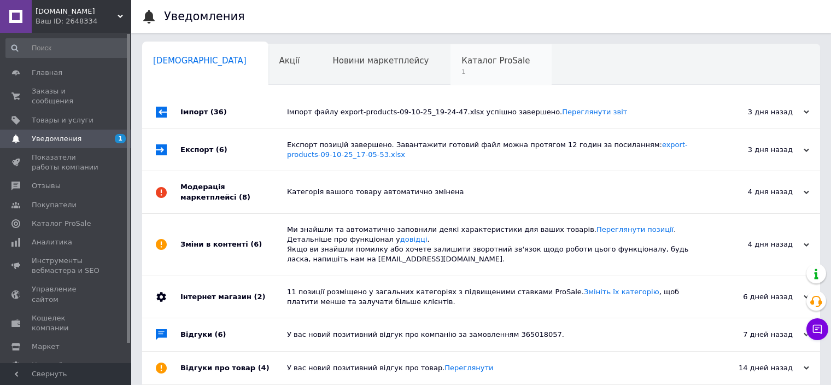
click at [461, 65] on span "Каталог ProSale" at bounding box center [495, 61] width 68 height 10
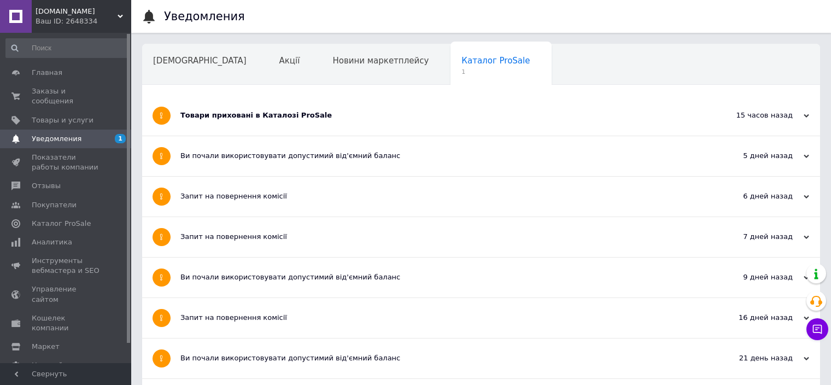
click at [272, 114] on div "Товари приховані в Каталозі ProSale" at bounding box center [439, 115] width 519 height 10
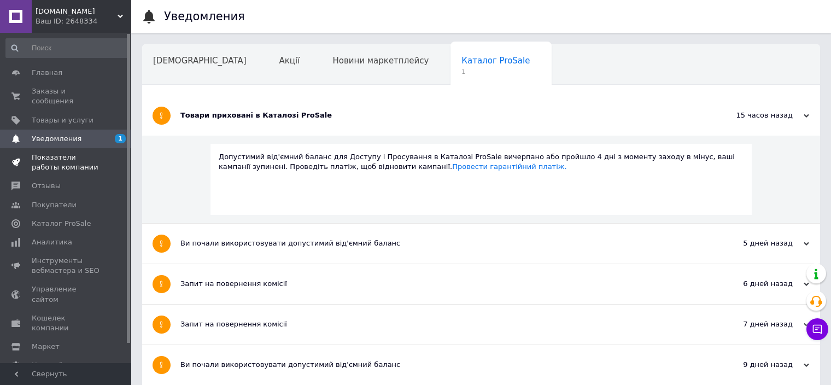
click at [68, 153] on span "Показатели работы компании" at bounding box center [66, 163] width 69 height 20
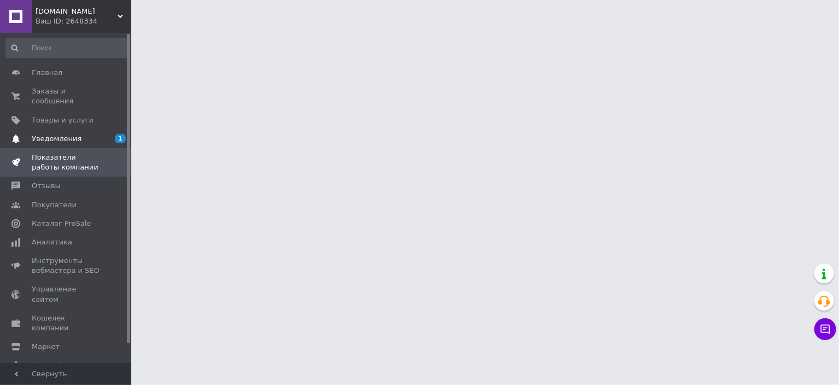
click at [61, 134] on span "Уведомления" at bounding box center [57, 139] width 50 height 10
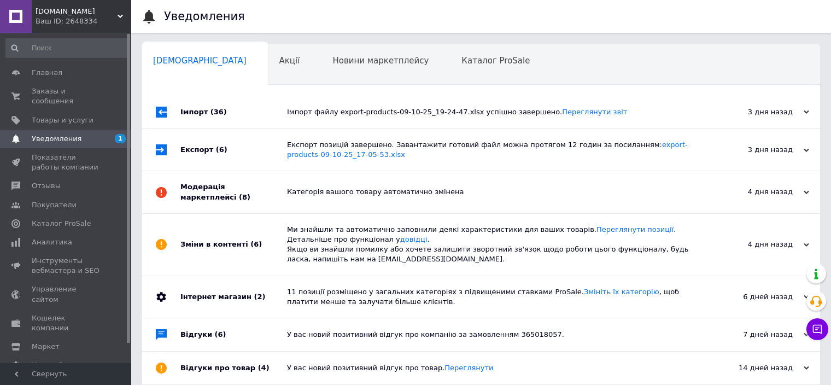
click at [411, 106] on div "Імпорт файлу export-products-09-10-25_19-24-47.xlsx успішно завершено. Переглян…" at bounding box center [493, 112] width 413 height 33
